Goal: Task Accomplishment & Management: Complete application form

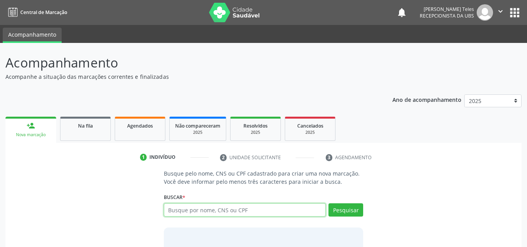
click at [182, 214] on input "text" at bounding box center [245, 209] width 162 height 13
type input "1"
type input "[PERSON_NAME]"
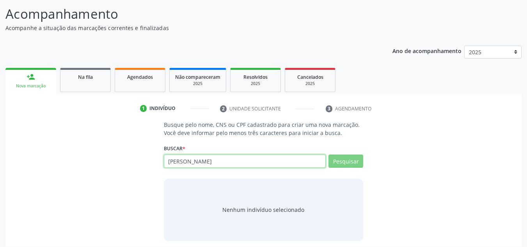
scroll to position [54, 0]
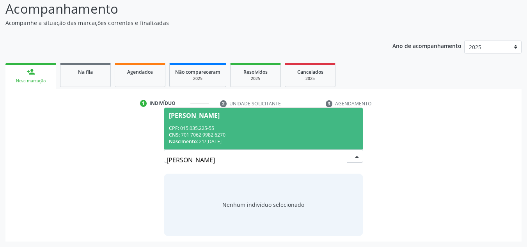
click at [239, 118] on span "[PERSON_NAME] CPF: 015.035.225-55 CNS: 701 7062 9982 6270 Nascimento: 21/[DATE]" at bounding box center [263, 129] width 199 height 42
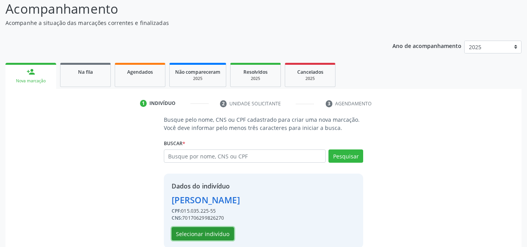
click at [223, 235] on button "Selecionar indivíduo" at bounding box center [202, 233] width 62 height 13
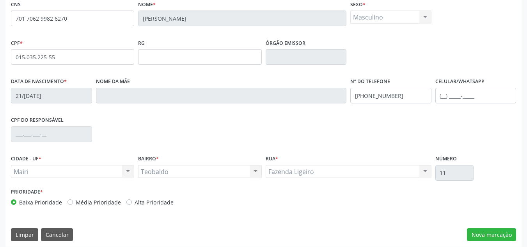
scroll to position [176, 0]
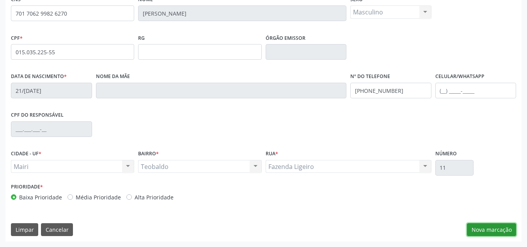
click at [499, 231] on button "Nova marcação" at bounding box center [491, 229] width 49 height 13
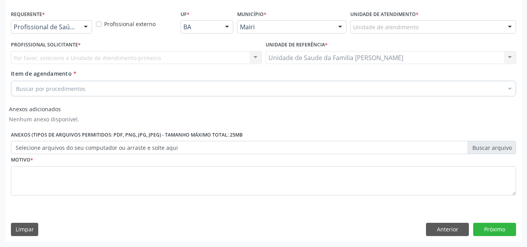
scroll to position [161, 0]
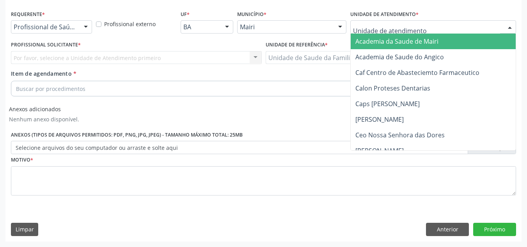
type input "j"
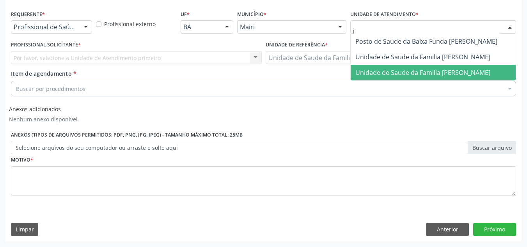
click at [375, 68] on span "Unidade de Saude da Familia [PERSON_NAME]" at bounding box center [422, 72] width 135 height 9
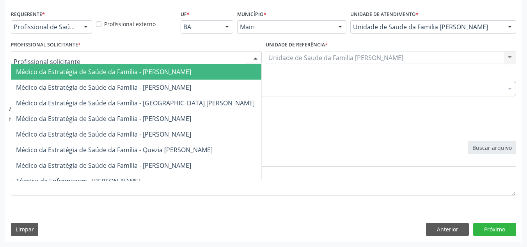
click at [88, 58] on div at bounding box center [136, 57] width 251 height 13
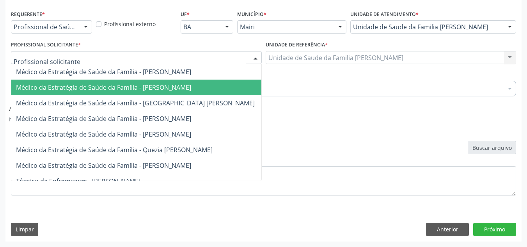
click at [88, 82] on span "Médico da Estratégia de Saúde da Família - [PERSON_NAME]" at bounding box center [136, 88] width 250 height 16
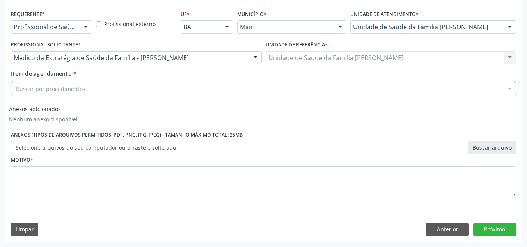
click at [84, 85] on div "Buscar por procedimentos" at bounding box center [263, 89] width 505 height 16
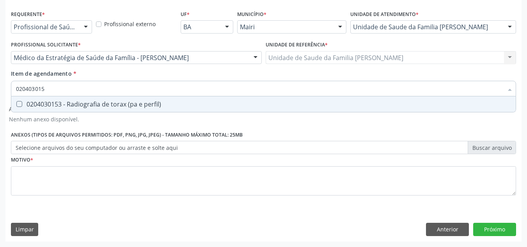
type input "0204030153"
click at [82, 109] on span "0204030153 - Radiografia de torax (pa e perfil)" at bounding box center [263, 104] width 504 height 16
checkbox perfil\) "true"
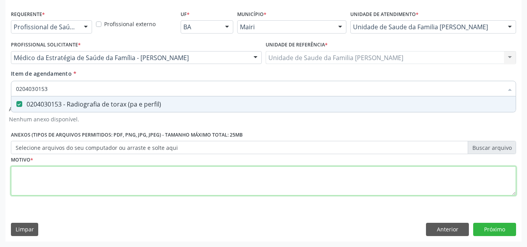
click at [46, 182] on div "Requerente * Profissional de Saúde Profissional de Saúde Paciente Nenhum result…" at bounding box center [263, 107] width 505 height 198
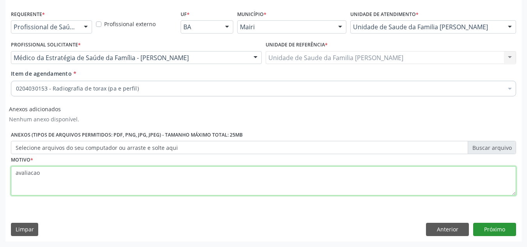
type textarea "avaliacao"
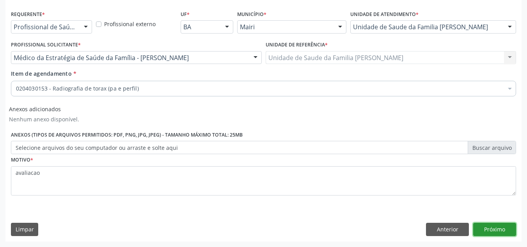
click at [488, 226] on button "Próximo" at bounding box center [494, 229] width 43 height 13
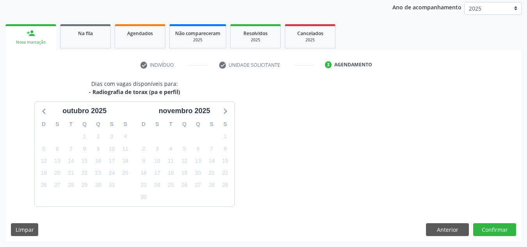
scroll to position [115, 0]
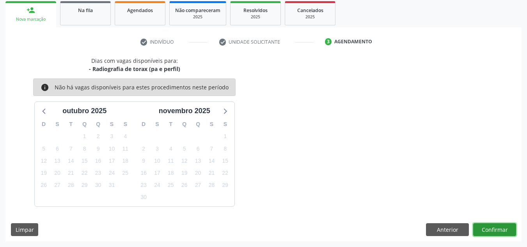
click at [493, 230] on button "Confirmar" at bounding box center [494, 229] width 43 height 13
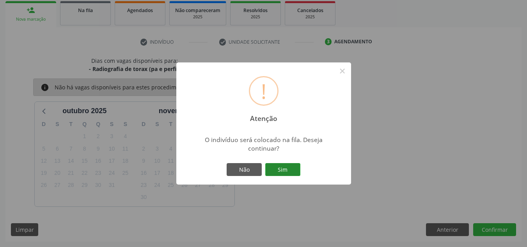
click at [284, 171] on button "Sim" at bounding box center [282, 169] width 35 height 13
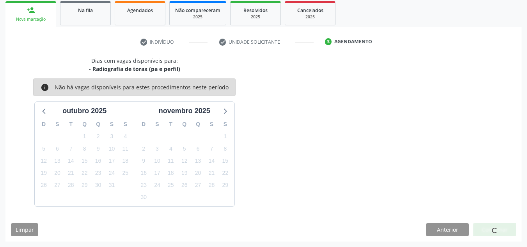
scroll to position [11, 0]
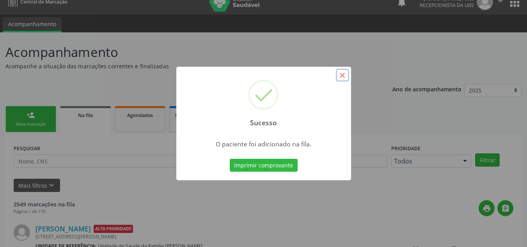
click at [339, 72] on button "×" at bounding box center [342, 75] width 13 height 13
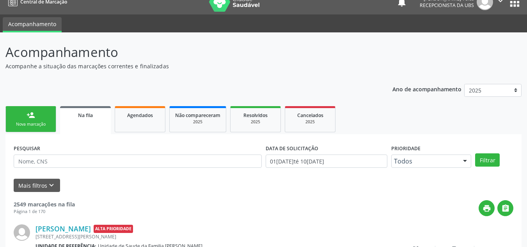
click at [46, 115] on link "person_add Nova marcação" at bounding box center [30, 119] width 51 height 26
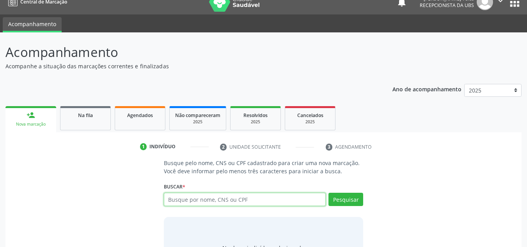
click at [191, 200] on input "text" at bounding box center [245, 199] width 162 height 13
type input "[PERSON_NAME]"
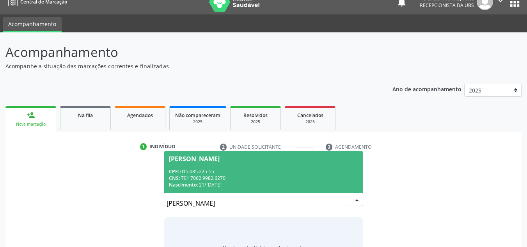
click at [219, 175] on div "CNS: 701 7062 9982 6270" at bounding box center [263, 178] width 189 height 7
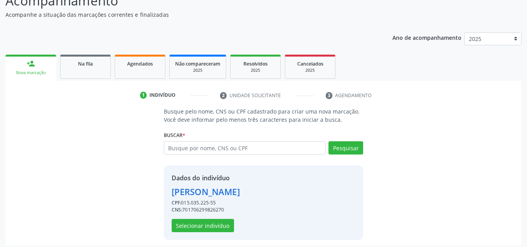
scroll to position [66, 0]
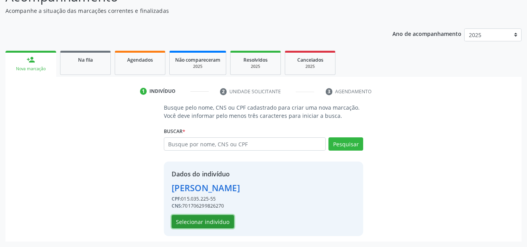
click at [216, 221] on button "Selecionar indivíduo" at bounding box center [202, 221] width 62 height 13
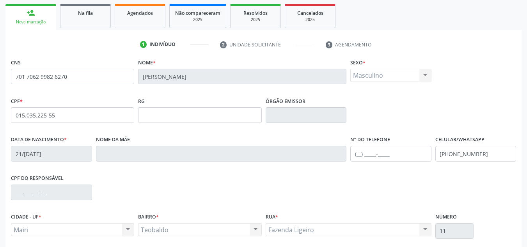
scroll to position [176, 0]
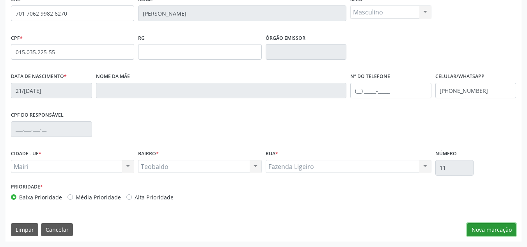
click at [484, 230] on button "Nova marcação" at bounding box center [491, 229] width 49 height 13
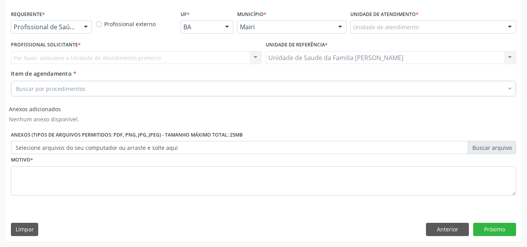
scroll to position [161, 0]
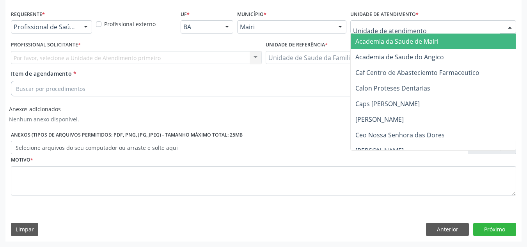
type input "j"
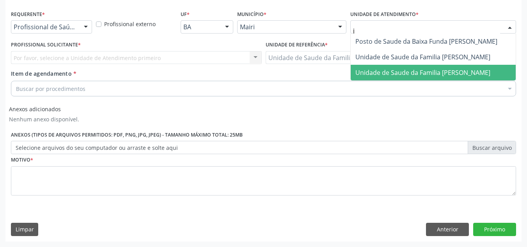
click at [375, 75] on span "Unidade de Saude da Familia [PERSON_NAME]" at bounding box center [422, 72] width 135 height 9
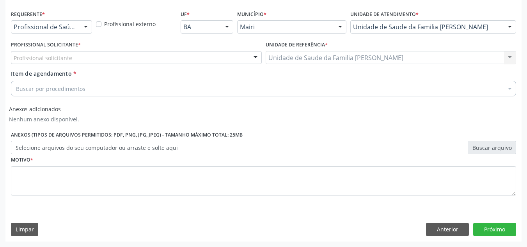
click at [17, 56] on div "Profissional solicitante Médico da Estratégia de Saúde da Família - [PERSON_NAM…" at bounding box center [136, 57] width 251 height 13
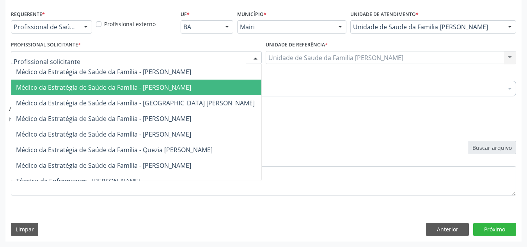
click at [50, 87] on span "Médico da Estratégia de Saúde da Família - [PERSON_NAME]" at bounding box center [103, 87] width 175 height 9
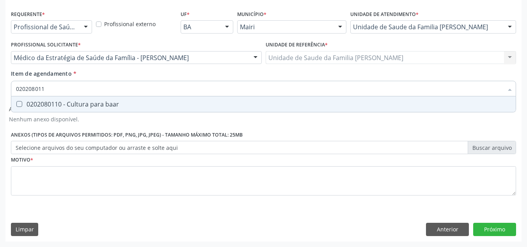
type input "0202080110"
click at [45, 107] on div "0202080110 - Cultura para baar" at bounding box center [263, 104] width 495 height 6
checkbox baar "true"
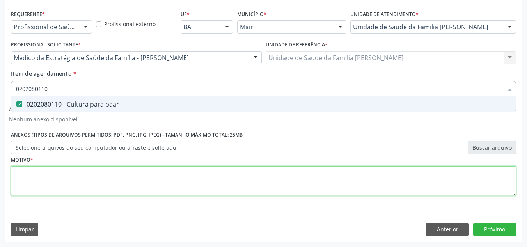
click at [31, 173] on div "Requerente * Profissional de Saúde Profissional de Saúde Paciente Nenhum result…" at bounding box center [263, 107] width 505 height 198
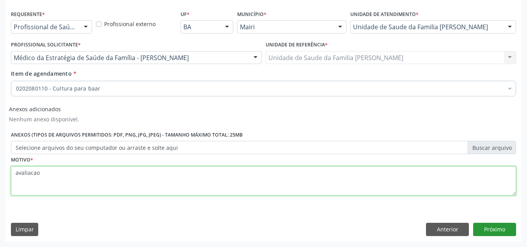
type textarea "avaliacao"
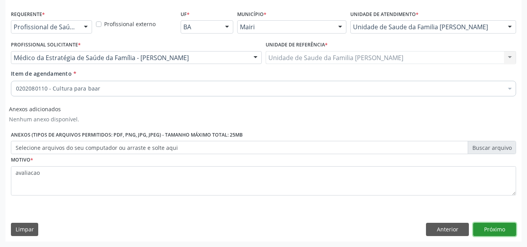
click at [491, 226] on button "Próximo" at bounding box center [494, 229] width 43 height 13
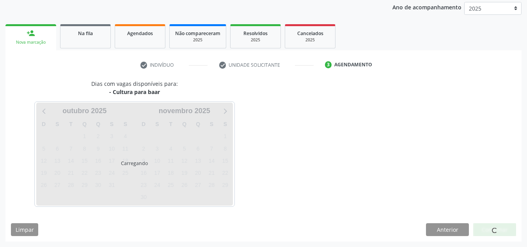
scroll to position [115, 0]
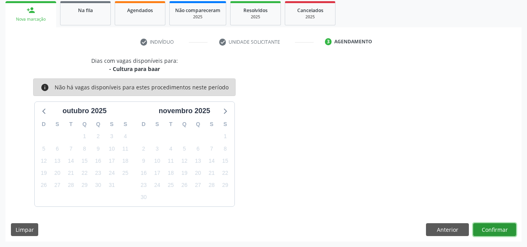
click at [490, 227] on button "Confirmar" at bounding box center [494, 229] width 43 height 13
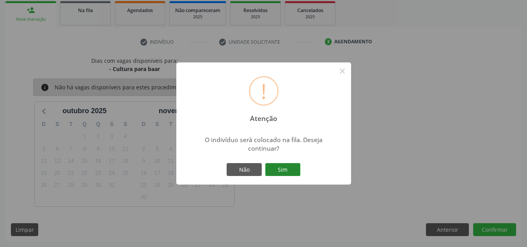
click at [281, 169] on button "Sim" at bounding box center [282, 169] width 35 height 13
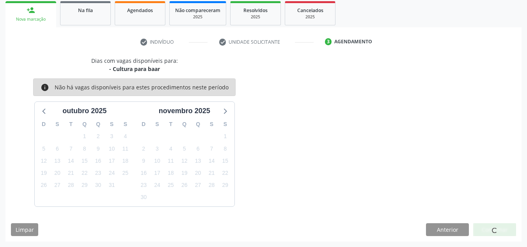
scroll to position [11, 0]
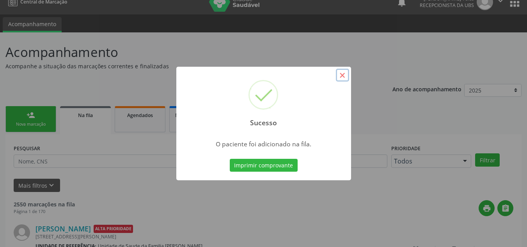
click at [345, 77] on button "×" at bounding box center [342, 75] width 13 height 13
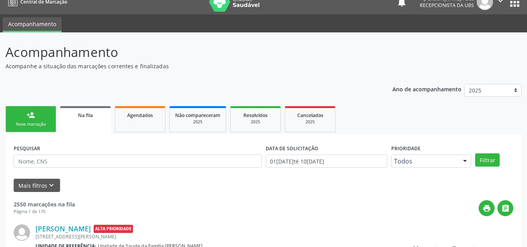
click at [34, 123] on div "Nova marcação" at bounding box center [30, 124] width 39 height 6
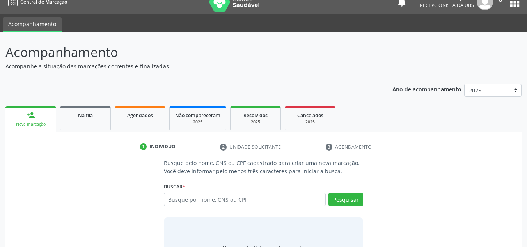
click at [40, 118] on link "person_add Nova marcação" at bounding box center [30, 119] width 51 height 26
click at [209, 200] on input "text" at bounding box center [245, 199] width 162 height 13
type input "n"
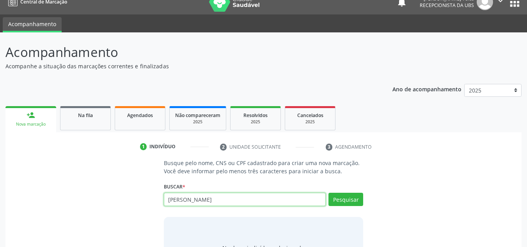
type input "[PERSON_NAME]"
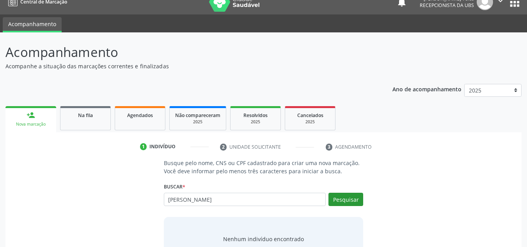
type input "[PERSON_NAME]"
click at [340, 200] on button "Pesquisar" at bounding box center [345, 199] width 35 height 13
type input "[PERSON_NAME]"
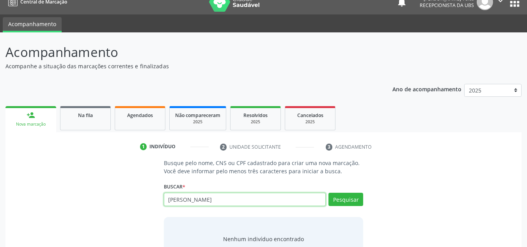
click at [219, 197] on input "[PERSON_NAME]" at bounding box center [245, 199] width 162 height 13
type input "c"
type input "706405672986781"
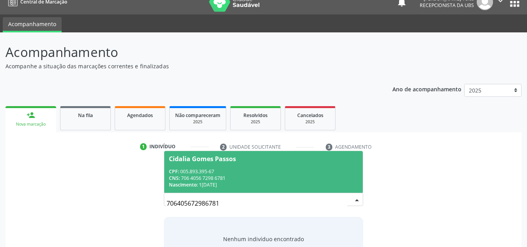
click at [203, 170] on div "CPF: 005.893.395-67" at bounding box center [263, 171] width 189 height 7
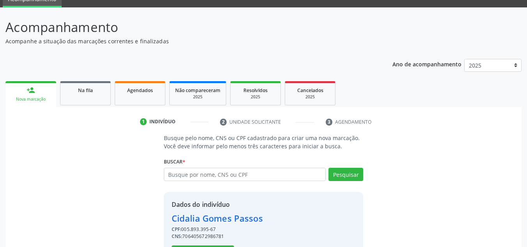
scroll to position [66, 0]
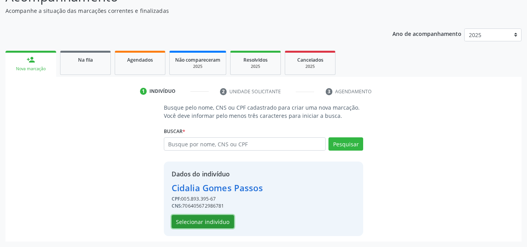
click at [198, 218] on button "Selecionar indivíduo" at bounding box center [202, 221] width 62 height 13
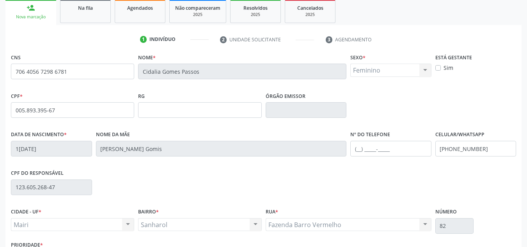
scroll to position [176, 0]
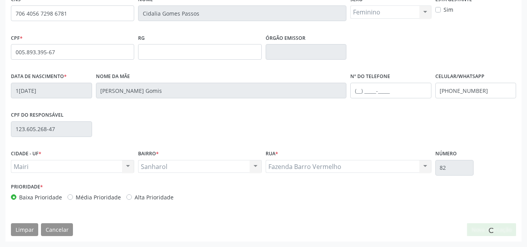
click at [134, 194] on label "Alta Prioridade" at bounding box center [153, 197] width 39 height 8
click at [126, 194] on input "Alta Prioridade" at bounding box center [128, 196] width 5 height 7
radio input "true"
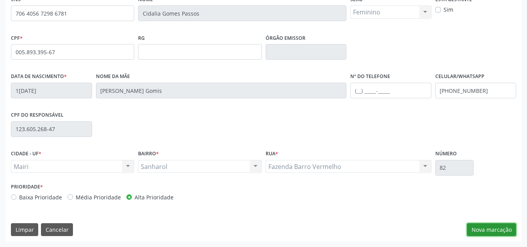
click at [507, 230] on button "Nova marcação" at bounding box center [491, 229] width 49 height 13
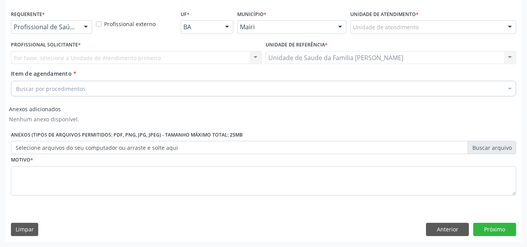
scroll to position [161, 0]
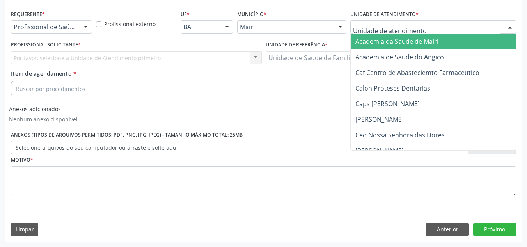
type input "j"
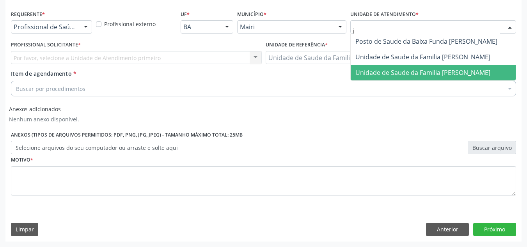
click at [377, 76] on span "Unidade de Saude da Familia [PERSON_NAME]" at bounding box center [422, 72] width 135 height 9
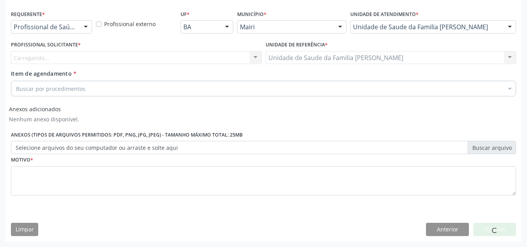
click at [24, 59] on div "Carregando... Nenhum resultado encontrado para: " " Não há nenhuma opção para s…" at bounding box center [136, 57] width 251 height 13
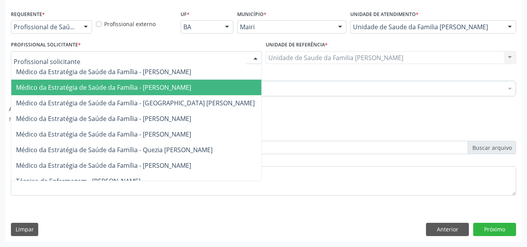
click at [51, 85] on span "Médico da Estratégia de Saúde da Família - [PERSON_NAME]" at bounding box center [103, 87] width 175 height 9
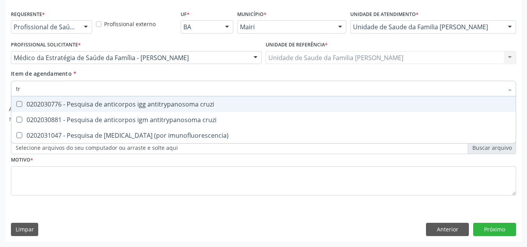
type input "try"
click at [115, 106] on div "0202030776 - Pesquisa de anticorpos igg antitrypanosoma cruzi" at bounding box center [263, 104] width 495 height 6
checkbox cruzi "true"
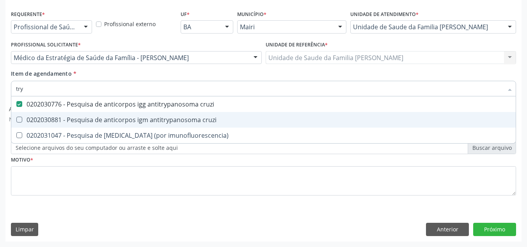
click at [115, 118] on div "0202030881 - Pesquisa de anticorpos igm antitrypanosoma cruzi" at bounding box center [263, 120] width 495 height 6
checkbox cruzi "true"
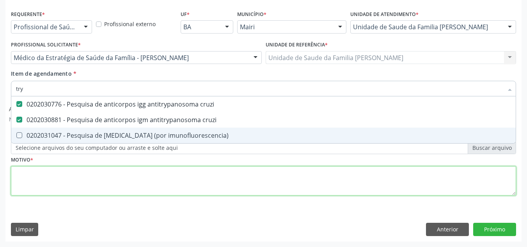
click at [42, 179] on div "Requerente * Profissional de Saúde Profissional de Saúde Paciente Nenhum result…" at bounding box center [263, 107] width 505 height 198
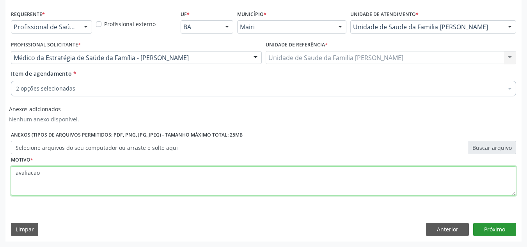
type textarea "avaliacao"
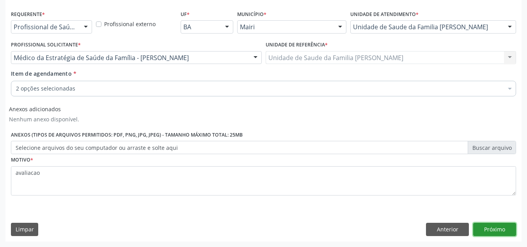
click at [497, 230] on button "Próximo" at bounding box center [494, 229] width 43 height 13
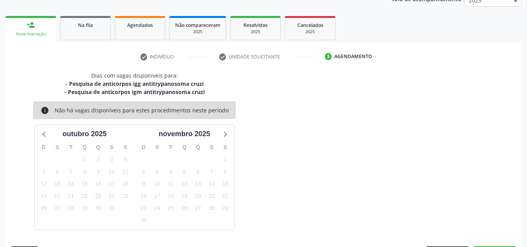
scroll to position [124, 0]
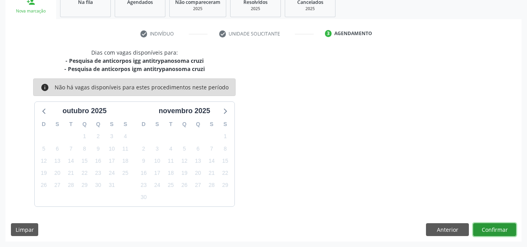
click at [496, 225] on button "Confirmar" at bounding box center [494, 229] width 43 height 13
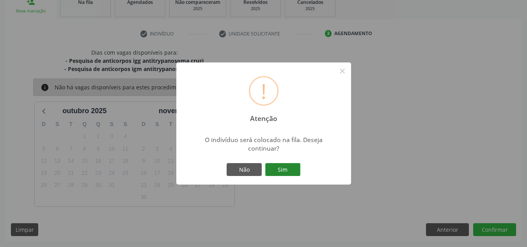
click at [288, 168] on button "Sim" at bounding box center [282, 169] width 35 height 13
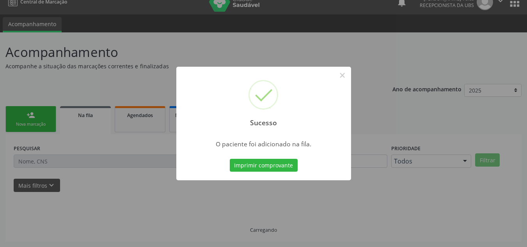
scroll to position [11, 0]
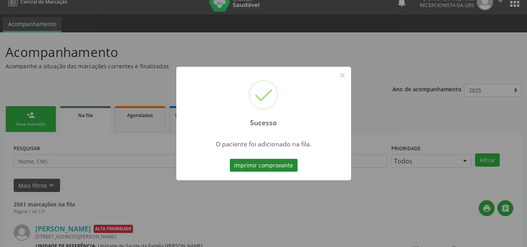
click at [268, 163] on button "Imprimir comprovante" at bounding box center [264, 165] width 68 height 13
